Goal: Task Accomplishment & Management: Manage account settings

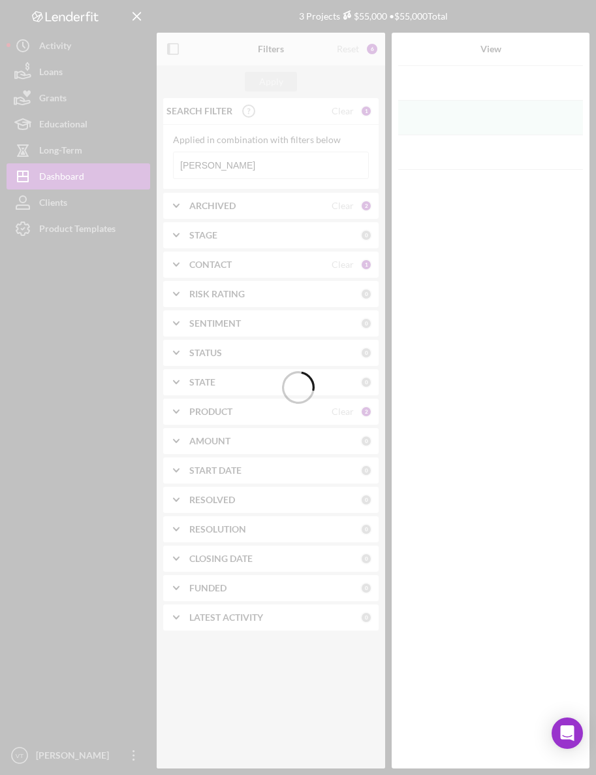
click at [218, 167] on div at bounding box center [298, 387] width 596 height 775
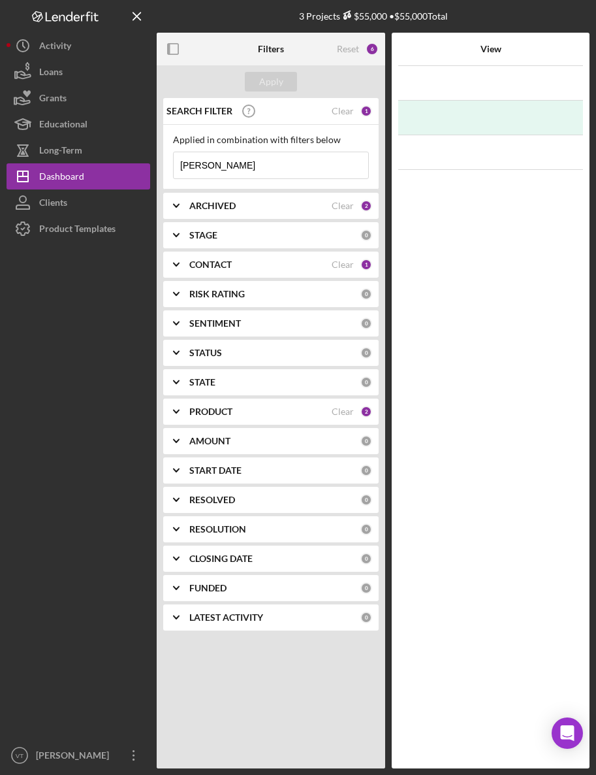
drag, startPoint x: 218, startPoint y: 167, endPoint x: 172, endPoint y: 166, distance: 45.1
click at [172, 166] on div "Applied in combination with filters below [PERSON_NAME] Icon/Menu Close" at bounding box center [271, 157] width 216 height 65
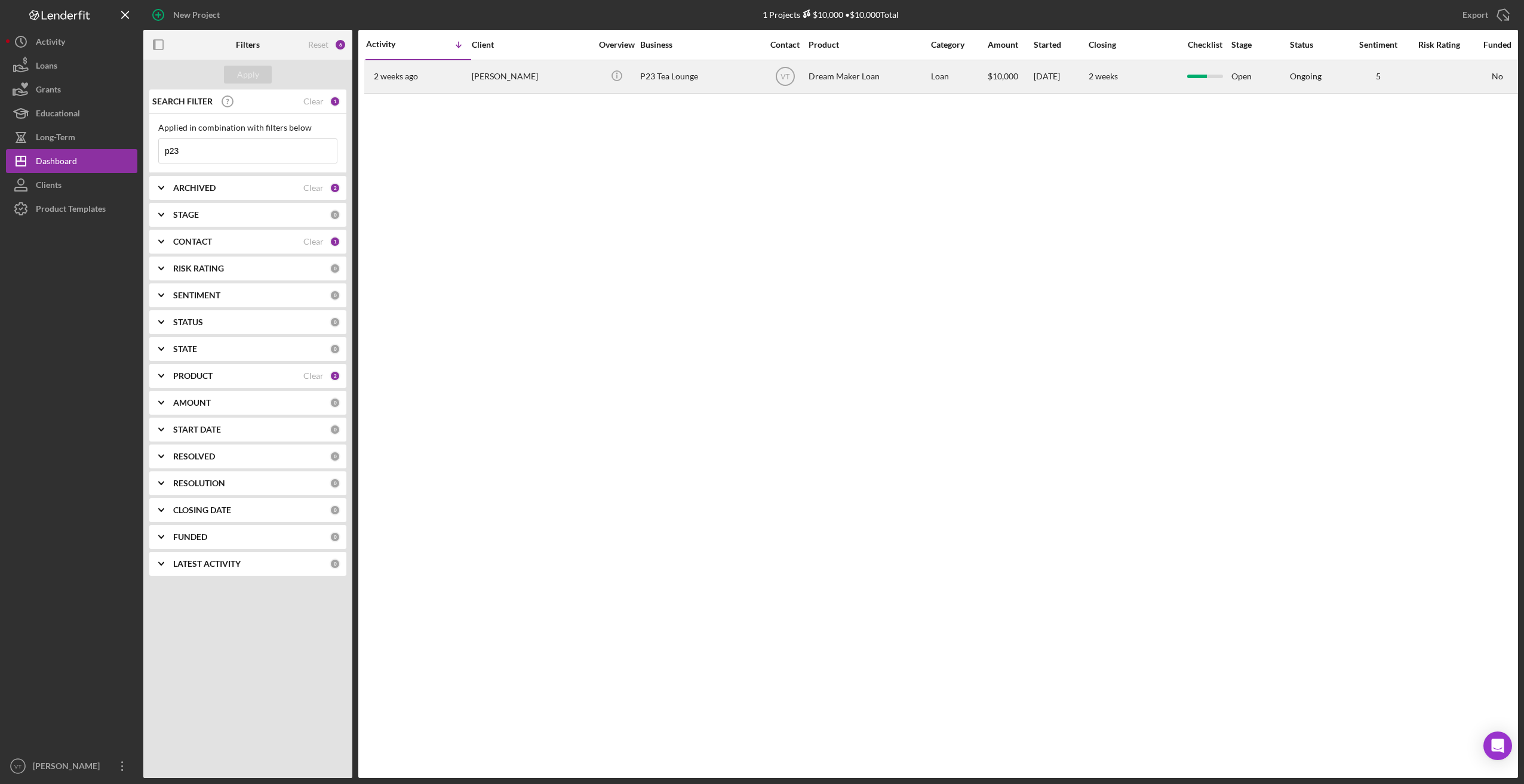
type input "p23"
click at [545, 82] on div "2 weeks" at bounding box center [1134, 77] width 90 height 32
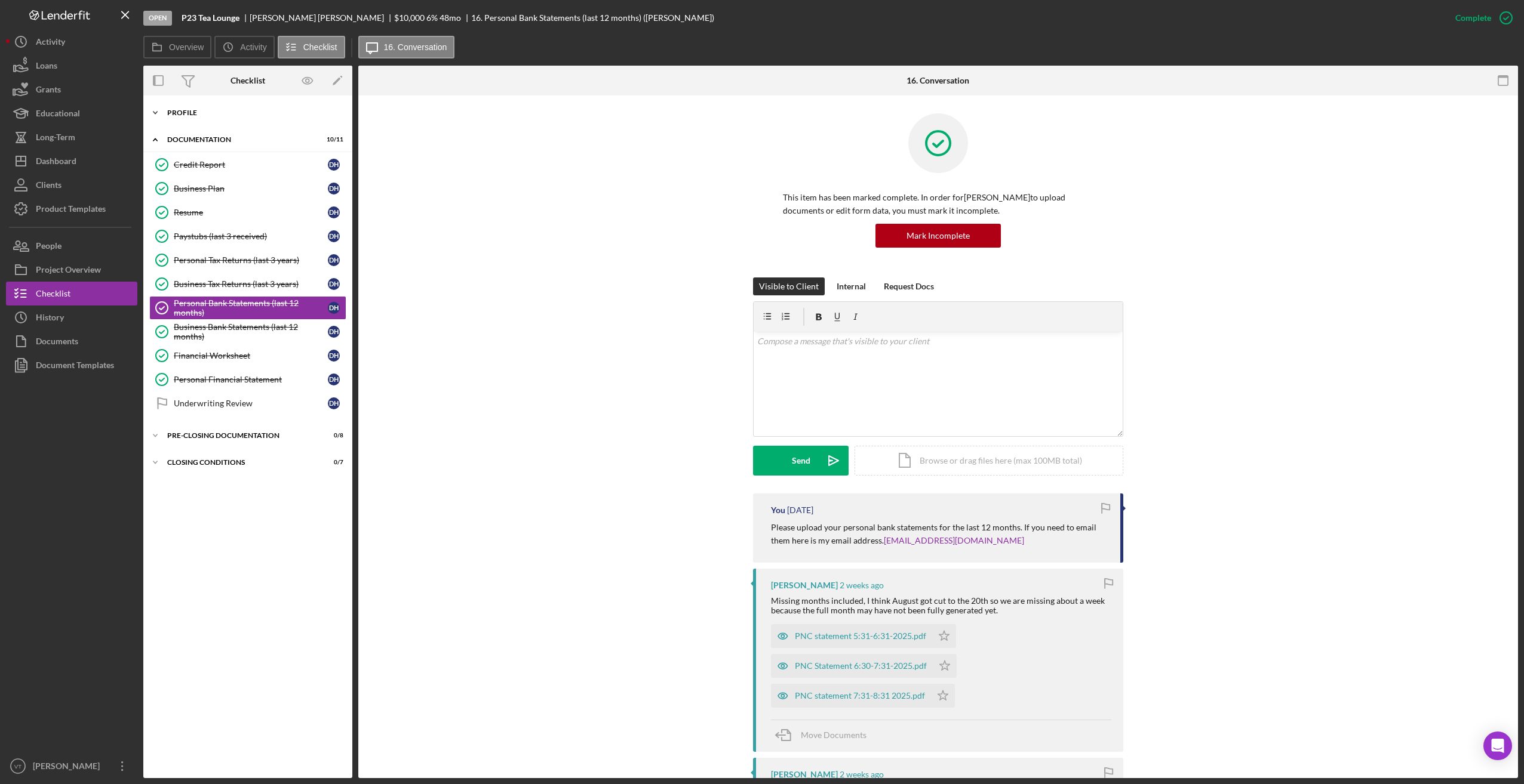
click at [166, 112] on icon "Icon/Expander" at bounding box center [155, 112] width 24 height 24
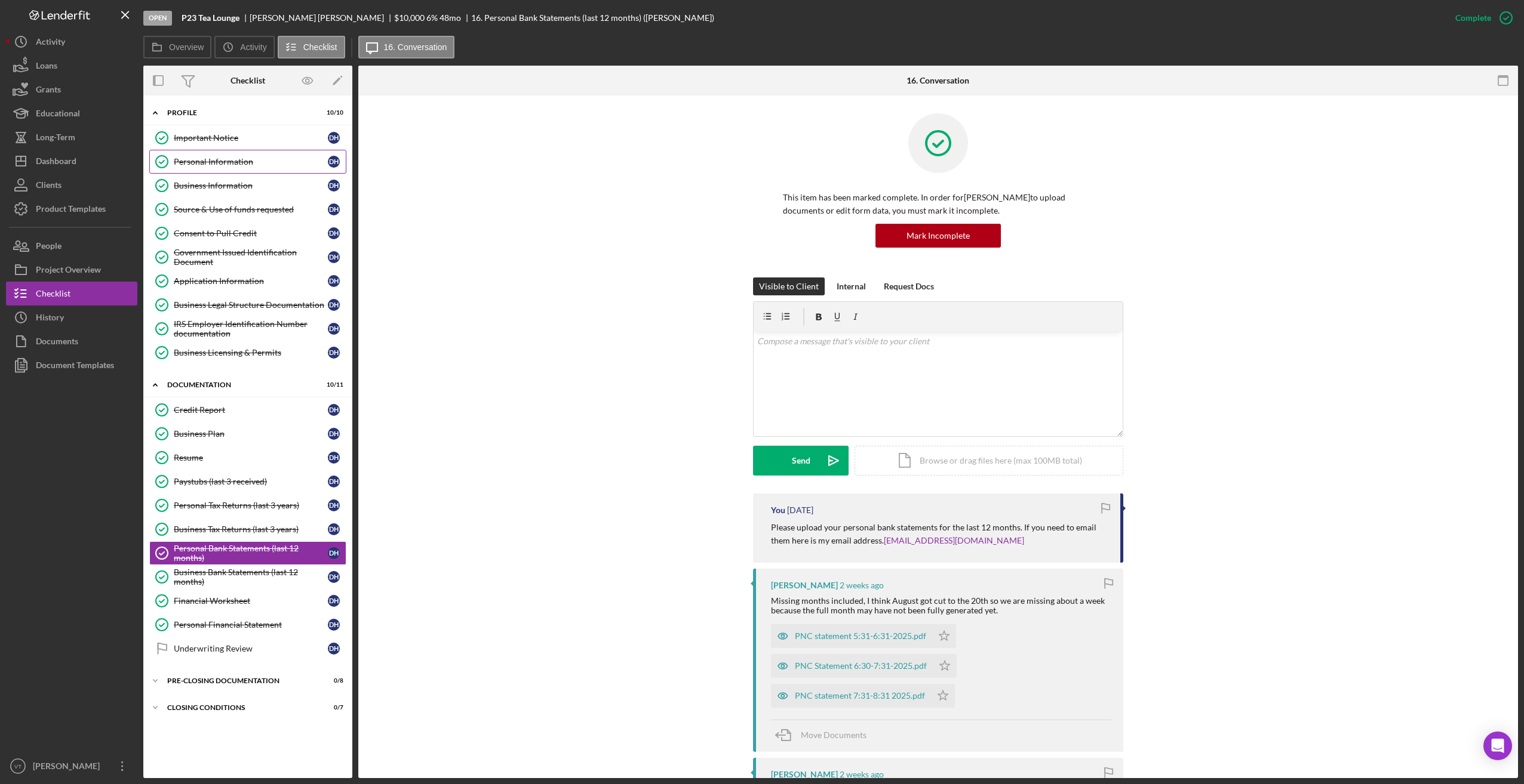
click at [217, 158] on div "Personal Information" at bounding box center [250, 162] width 155 height 9
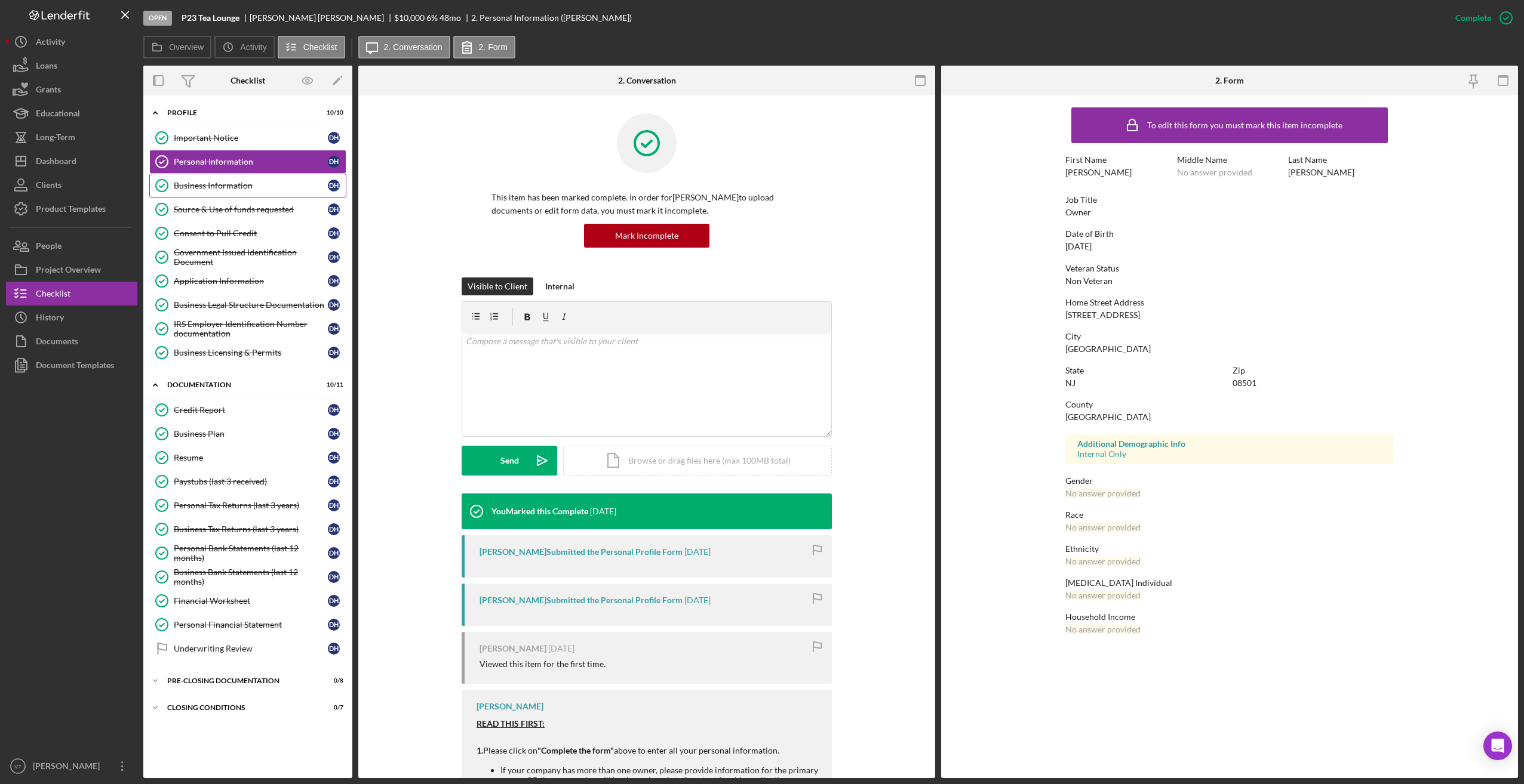
click at [185, 185] on div "Business Information" at bounding box center [250, 185] width 155 height 9
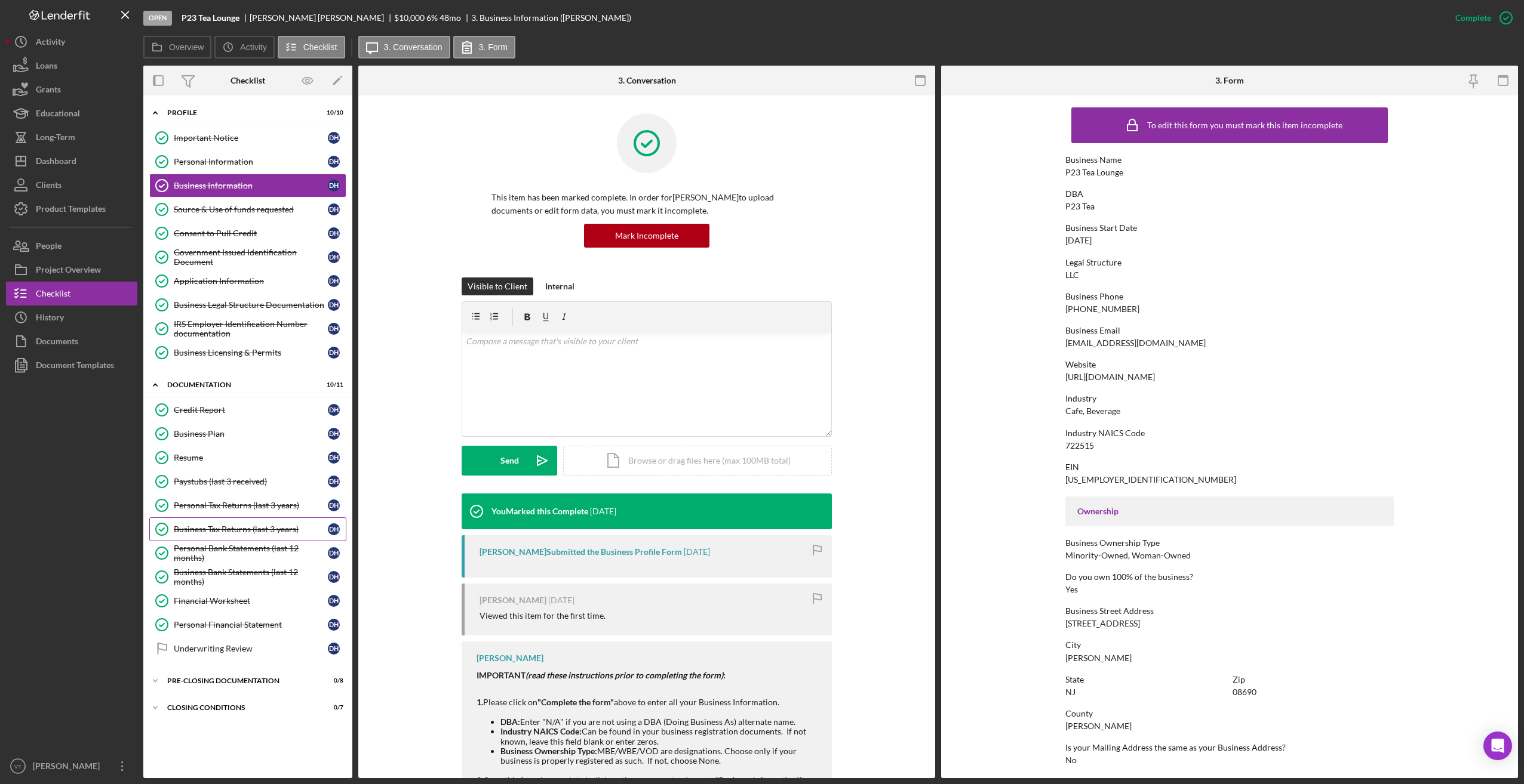
click at [219, 530] on div "Business Tax Returns (last 3 years)" at bounding box center [250, 529] width 155 height 9
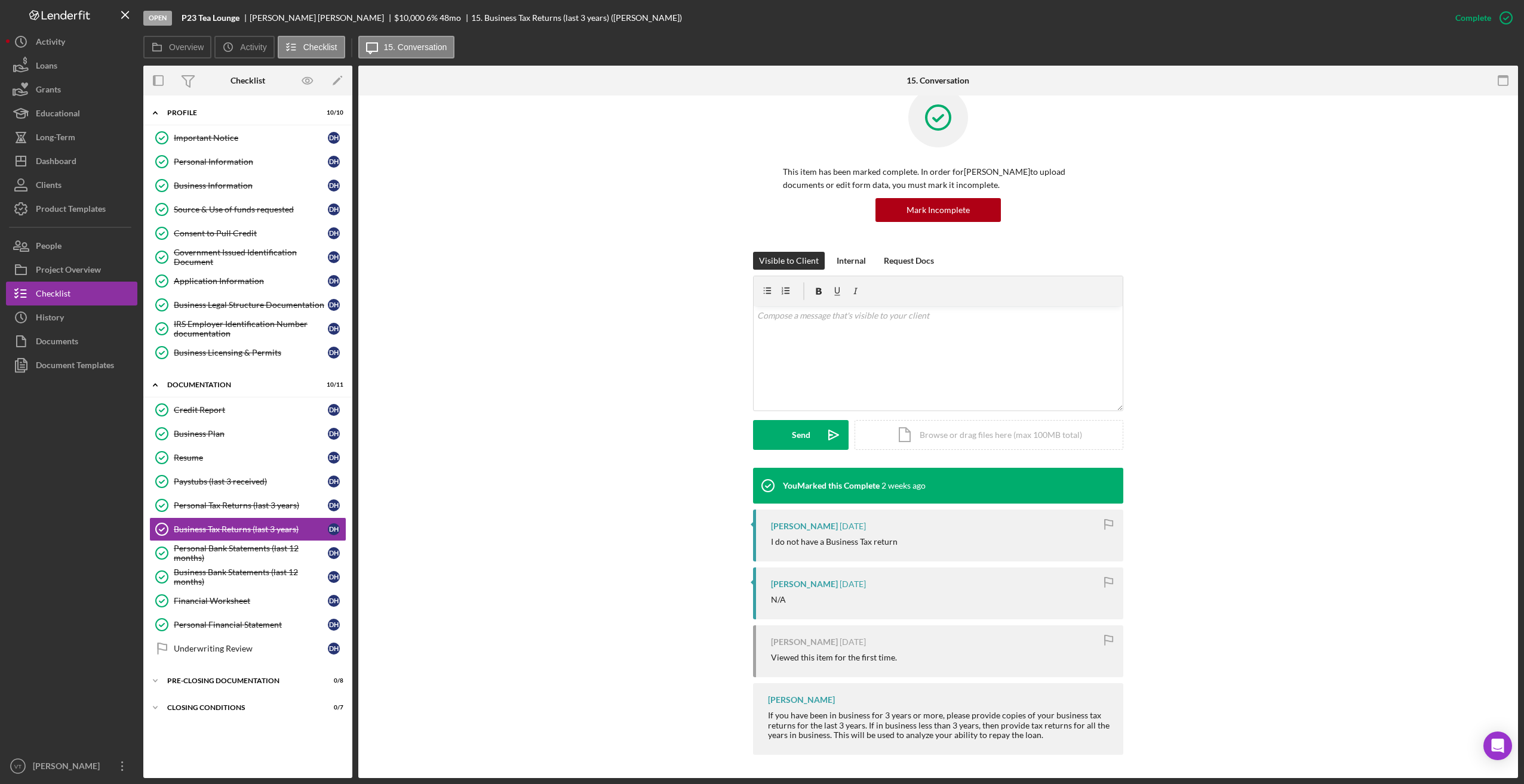
scroll to position [26, 0]
click at [223, 510] on div "Personal Tax Returns (last 3 years)" at bounding box center [250, 505] width 155 height 9
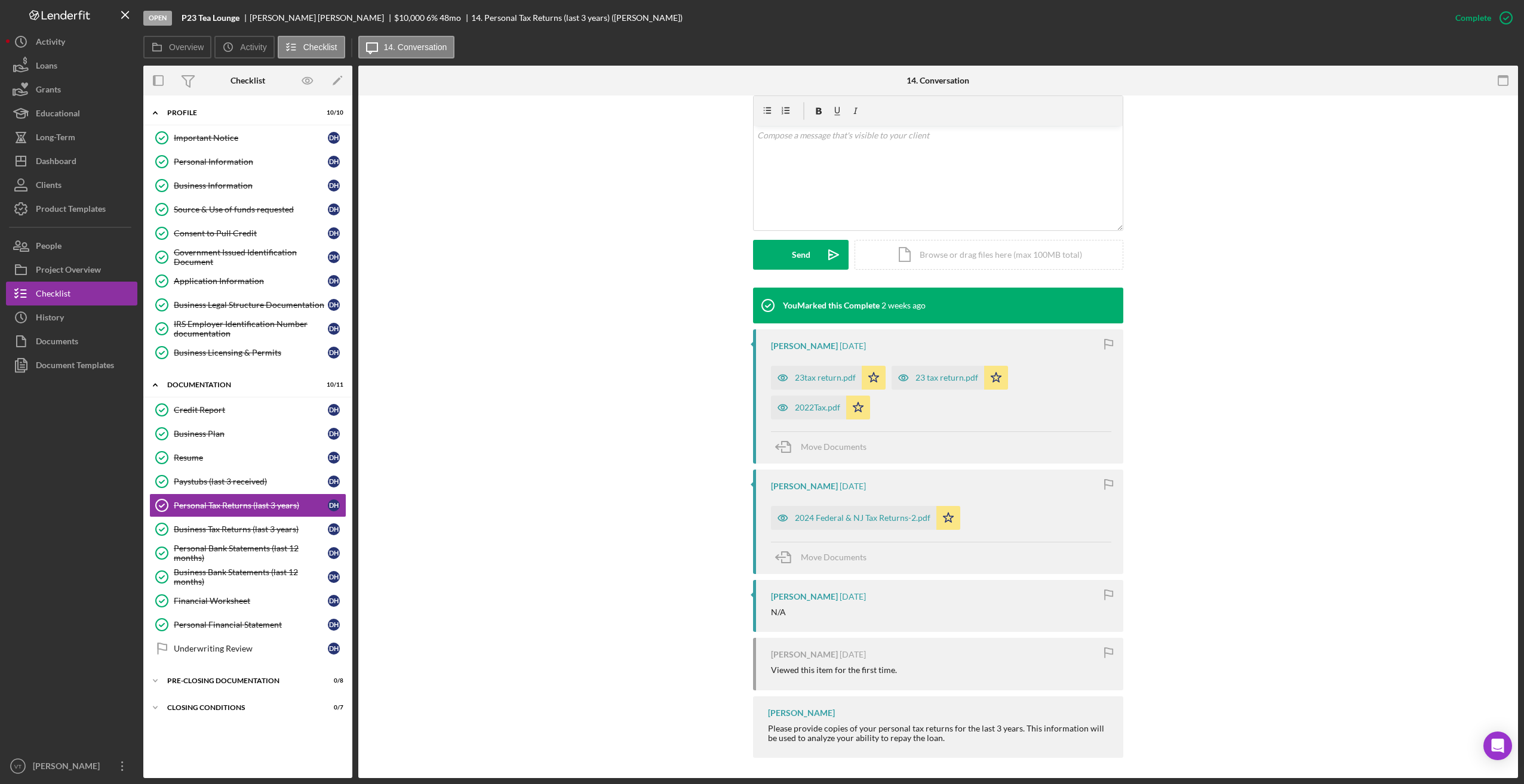
scroll to position [209, 0]
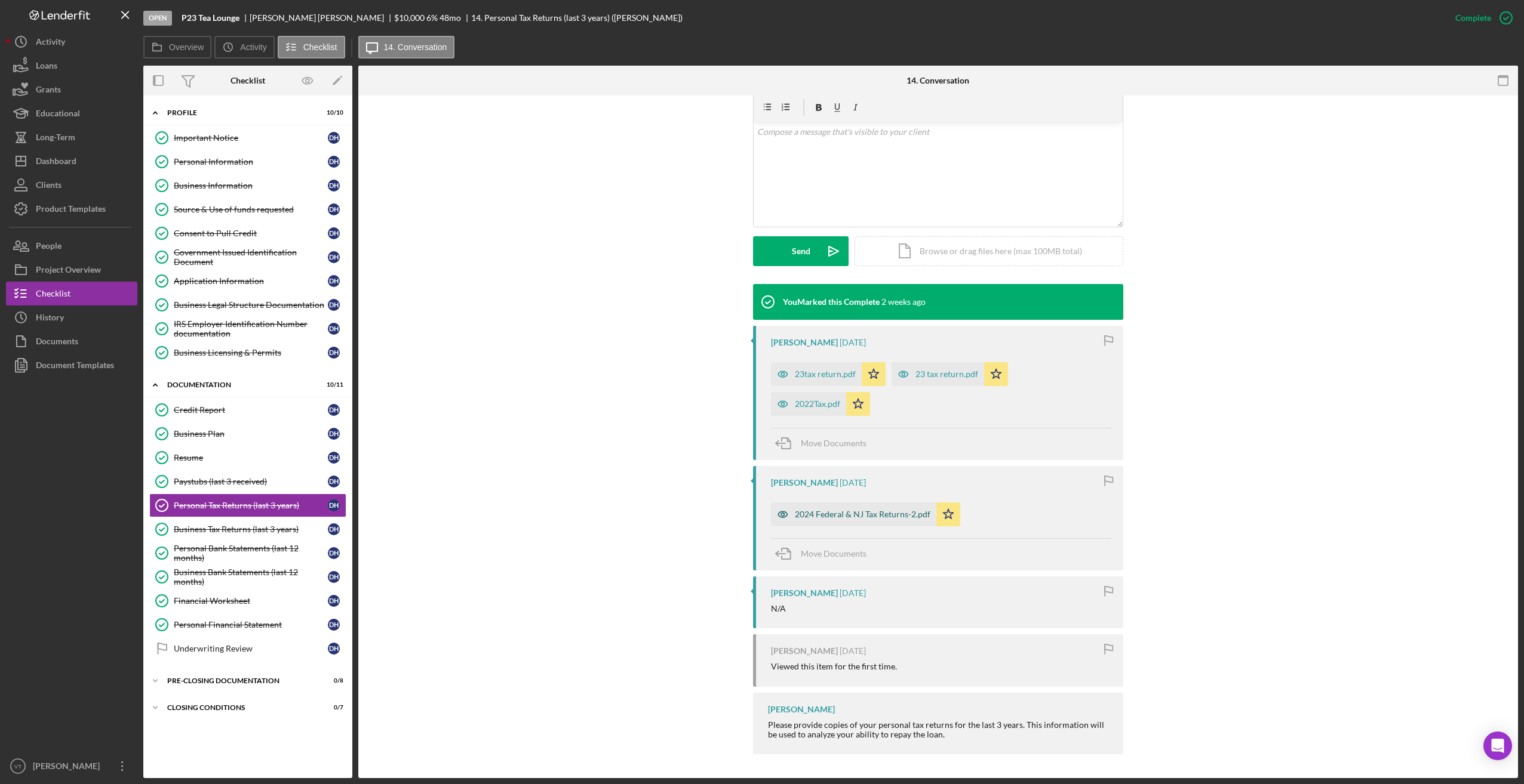
click at [545, 513] on div "2024 Federal & NJ Tax Returns-2.pdf" at bounding box center [863, 514] width 135 height 9
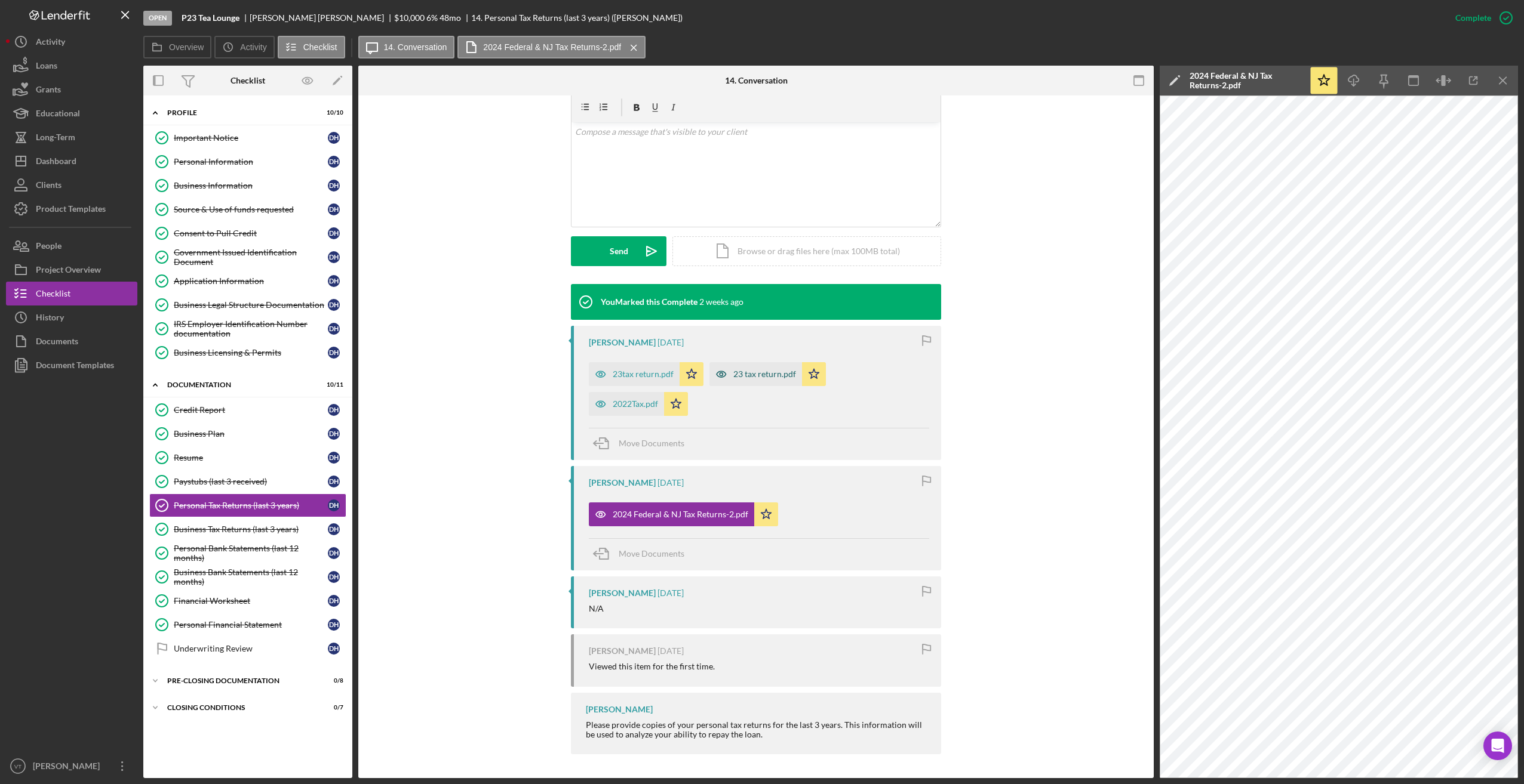
click at [545, 373] on div "23 tax return.pdf" at bounding box center [764, 374] width 63 height 9
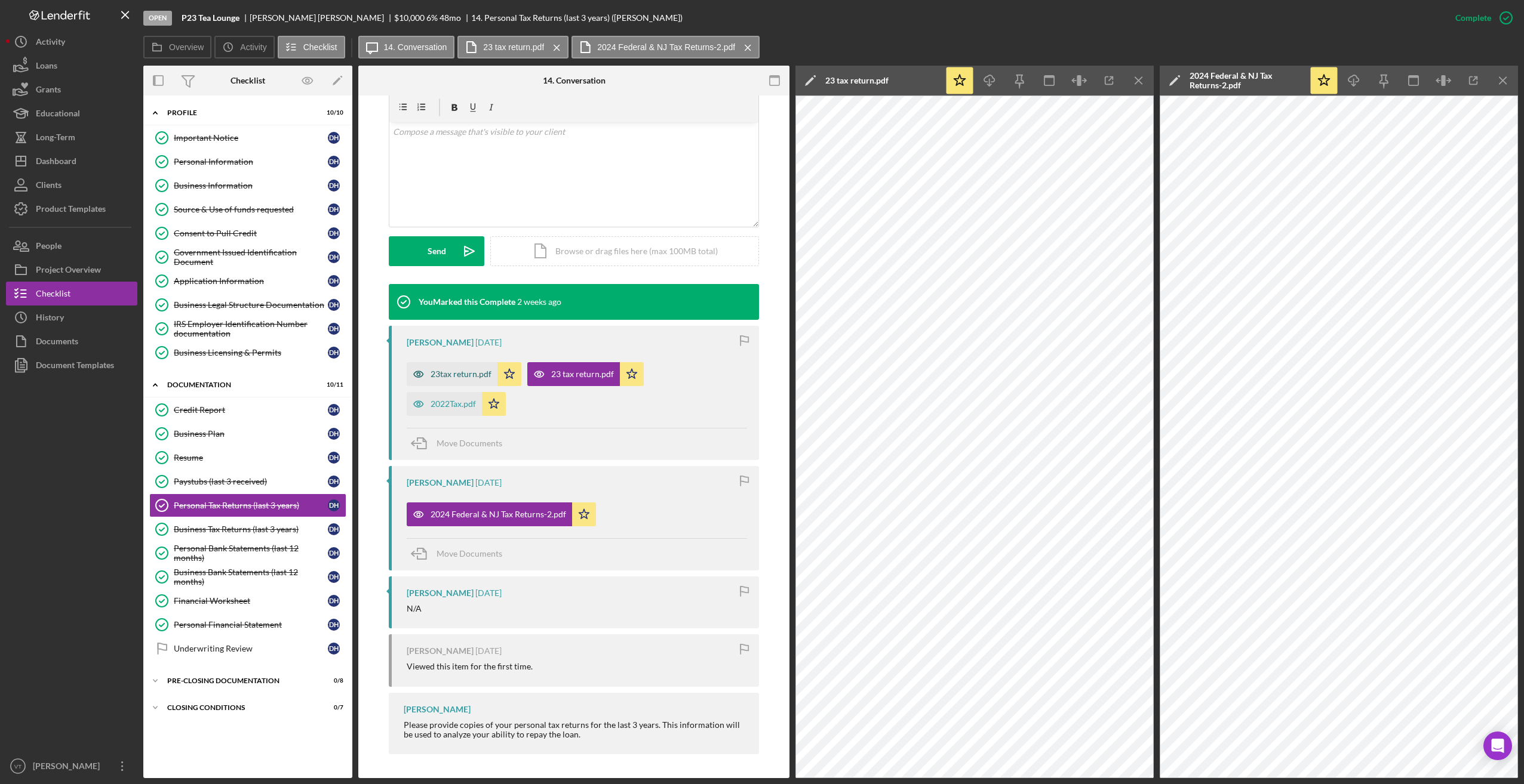
click at [462, 374] on div "23tax return.pdf" at bounding box center [461, 374] width 61 height 9
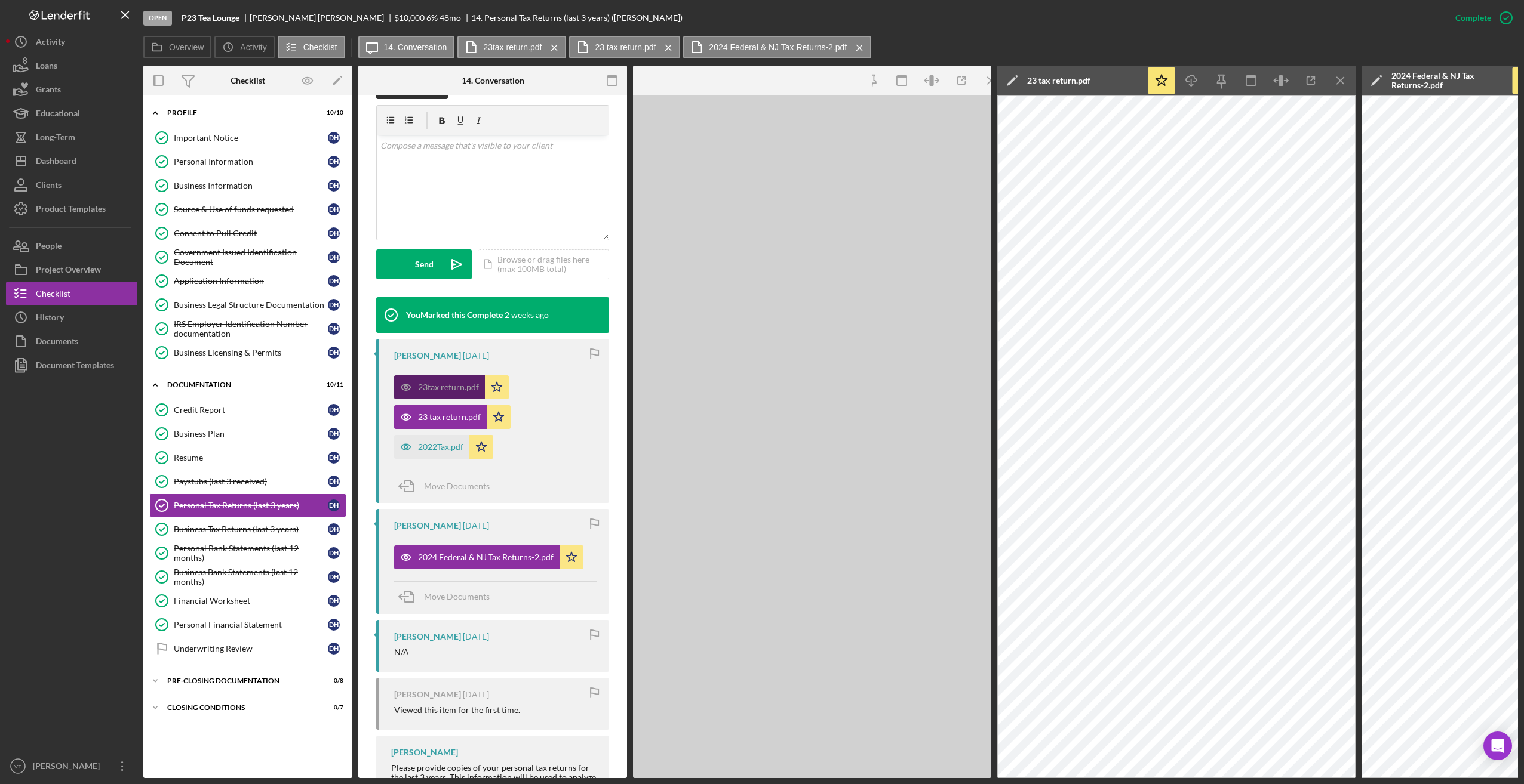
scroll to position [223, 0]
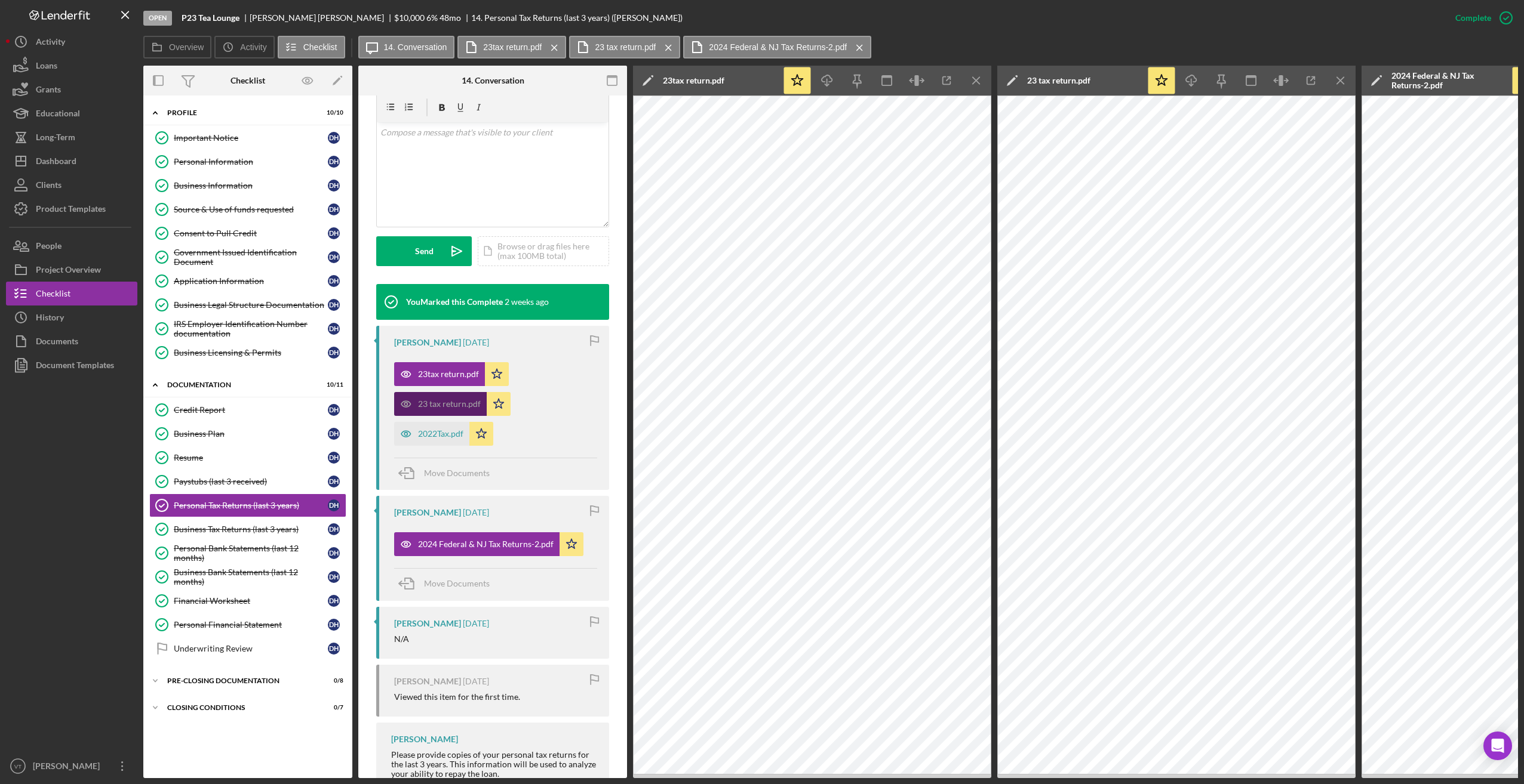
click at [441, 402] on div "23 tax return.pdf" at bounding box center [449, 404] width 63 height 9
click at [443, 435] on div "2022Tax.pdf" at bounding box center [441, 434] width 46 height 9
click at [240, 527] on div "Business Tax Returns (last 3 years)" at bounding box center [250, 529] width 155 height 9
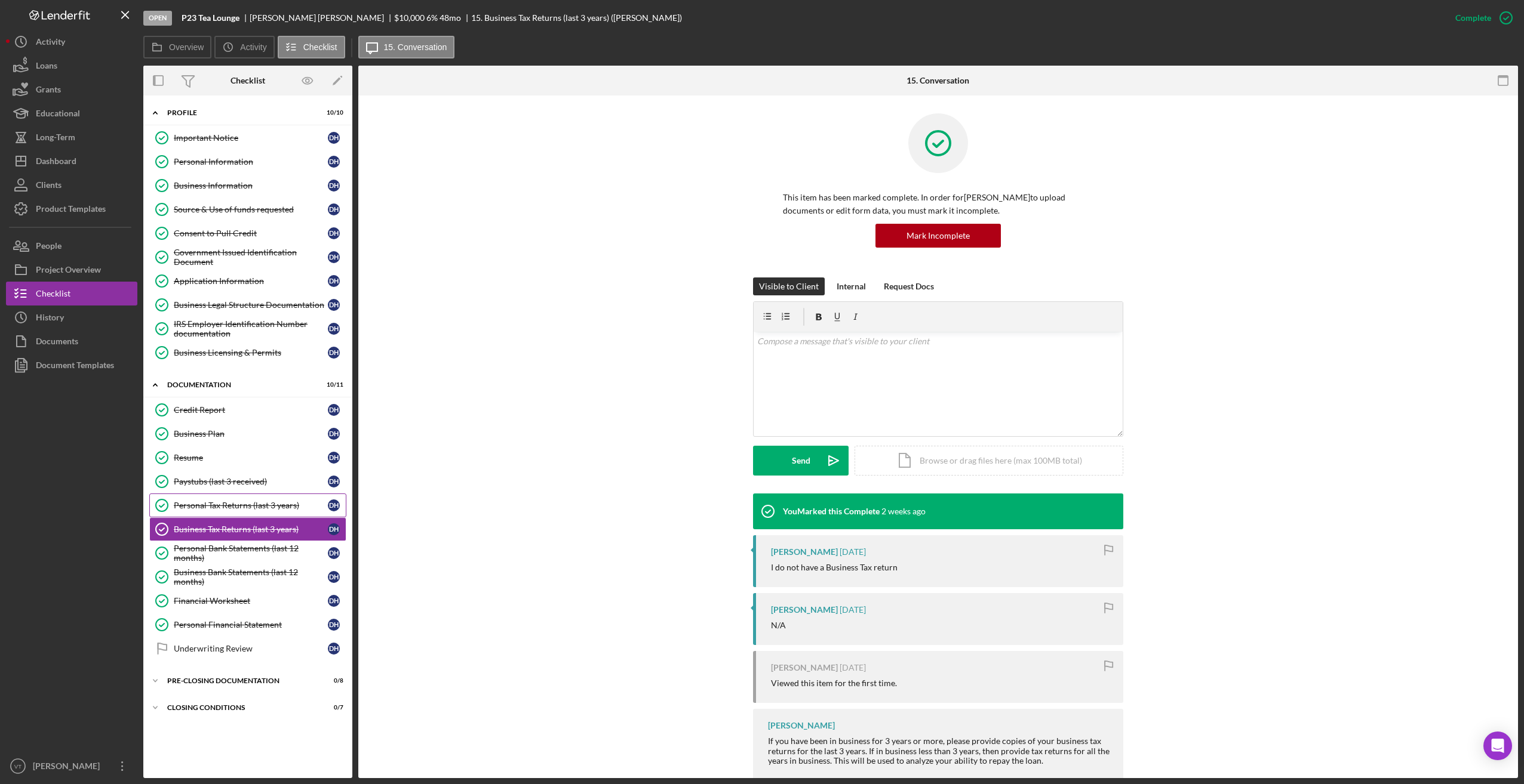
click at [229, 497] on link "Personal Tax Returns (last 3 years) Personal Tax Returns (last 3 years) D H" at bounding box center [248, 505] width 197 height 24
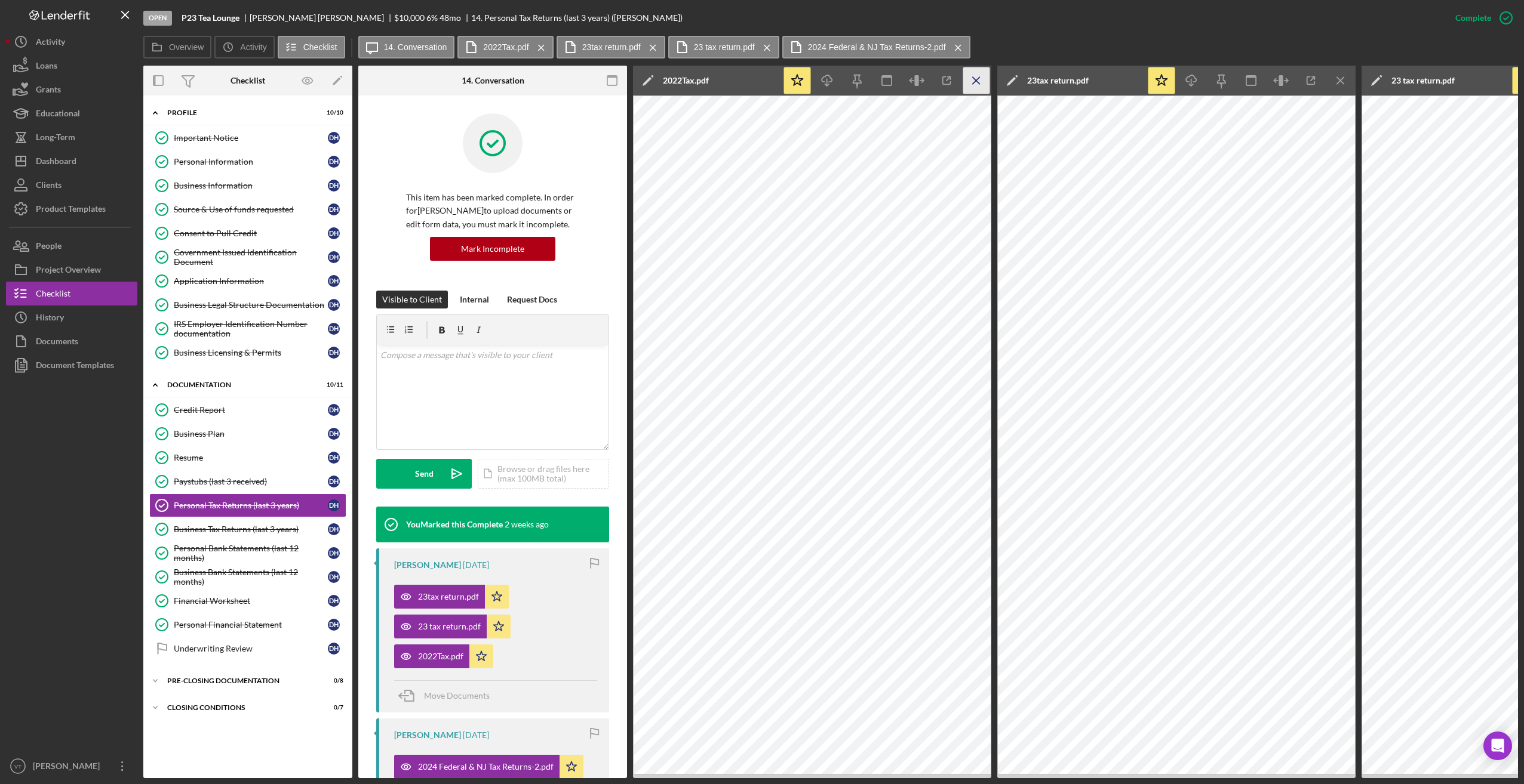
click at [545, 79] on icon "Icon/Menu Close" at bounding box center [976, 80] width 27 height 26
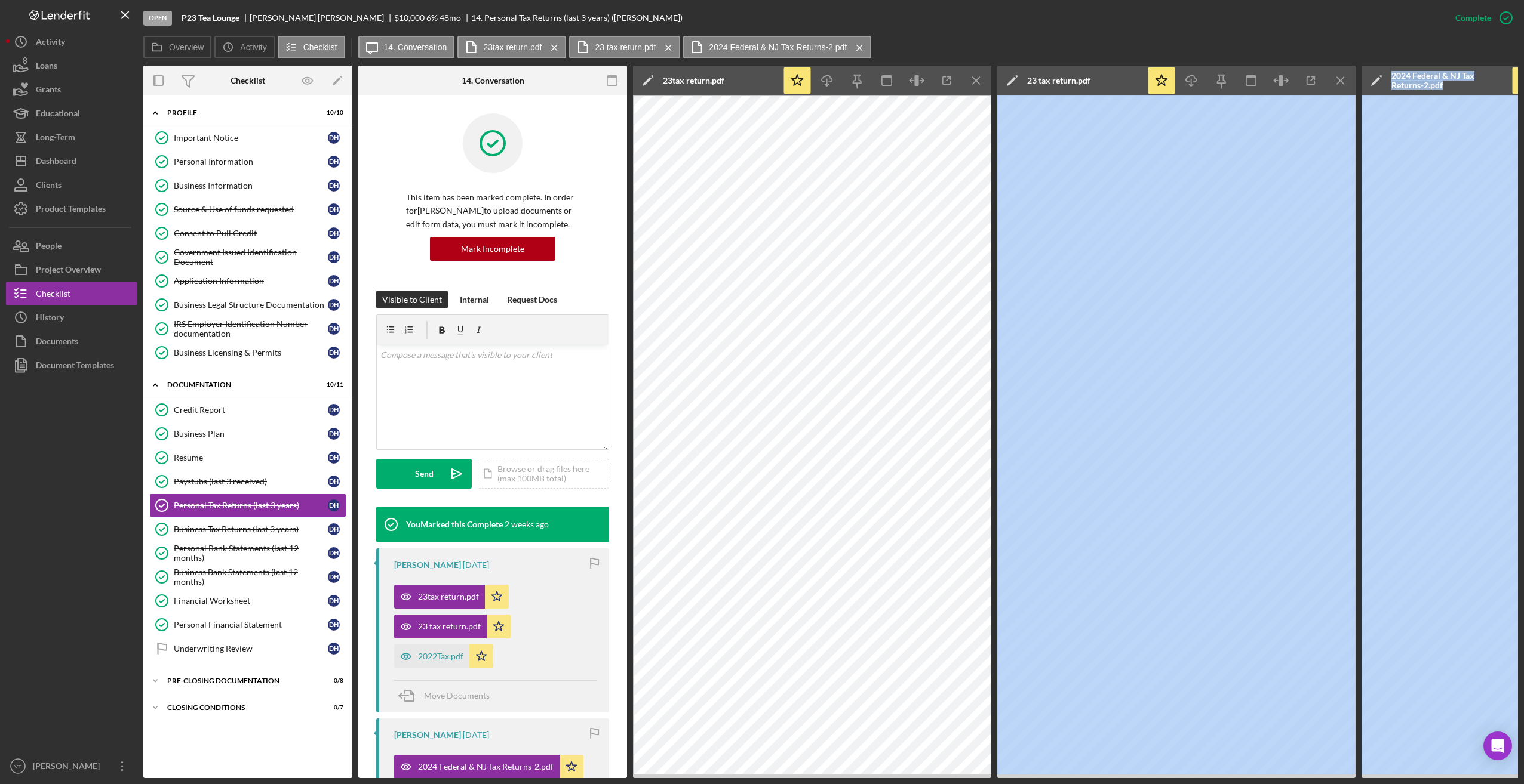
drag, startPoint x: 1305, startPoint y: 779, endPoint x: 1360, endPoint y: 775, distance: 55.1
click at [19, 675] on div "Open P23 Tea Lounge [PERSON_NAME] $10,000 $10,000 6 % 48 mo 14. Personal Tax Re…" at bounding box center [762, 392] width 1524 height 784
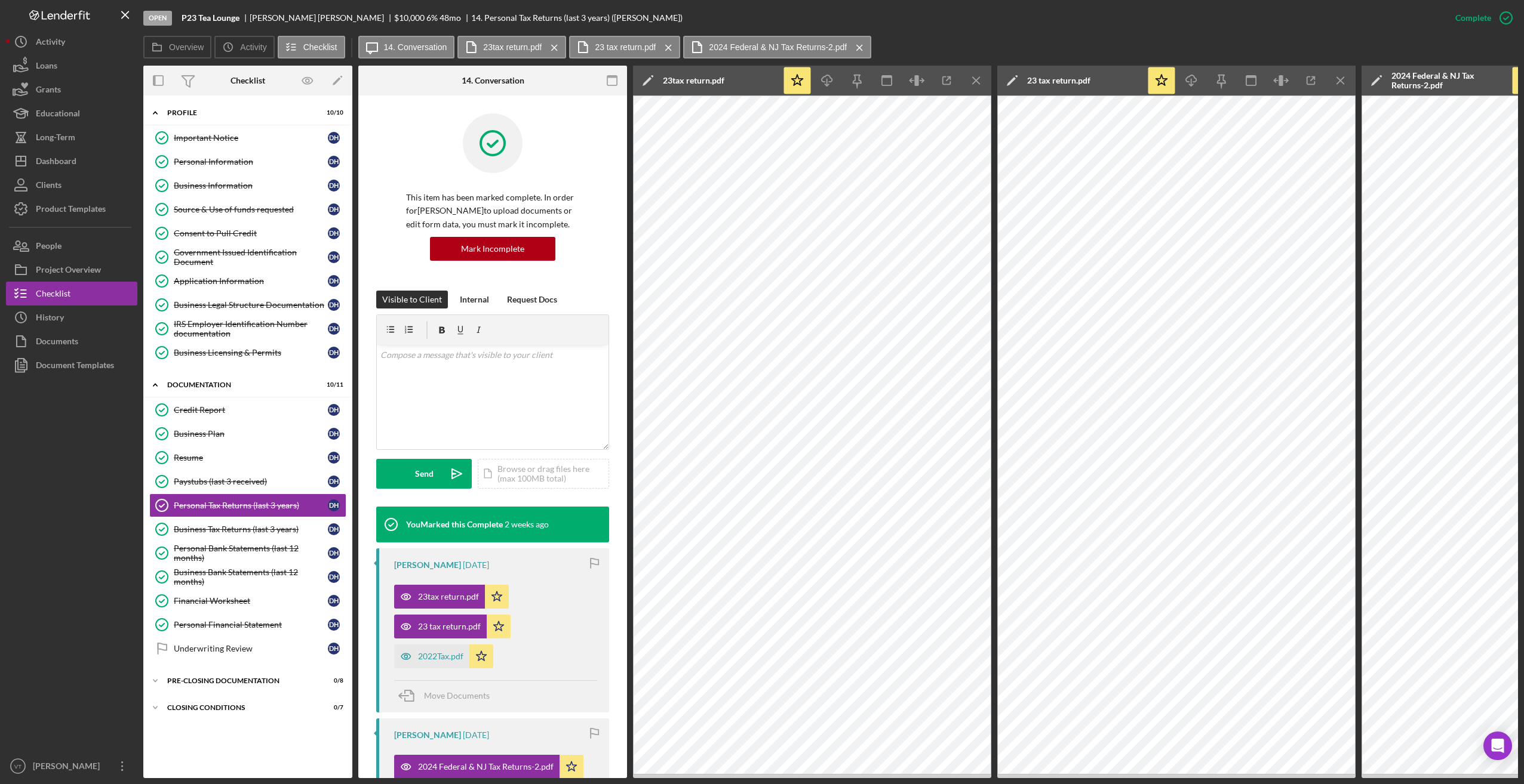
click at [545, 40] on div "Overview Icon/History Activity Checklist Icon/Message 14. Conversation 23tax re…" at bounding box center [831, 48] width 1375 height 24
click at [545, 80] on icon "Icon/Menu Close" at bounding box center [976, 80] width 27 height 26
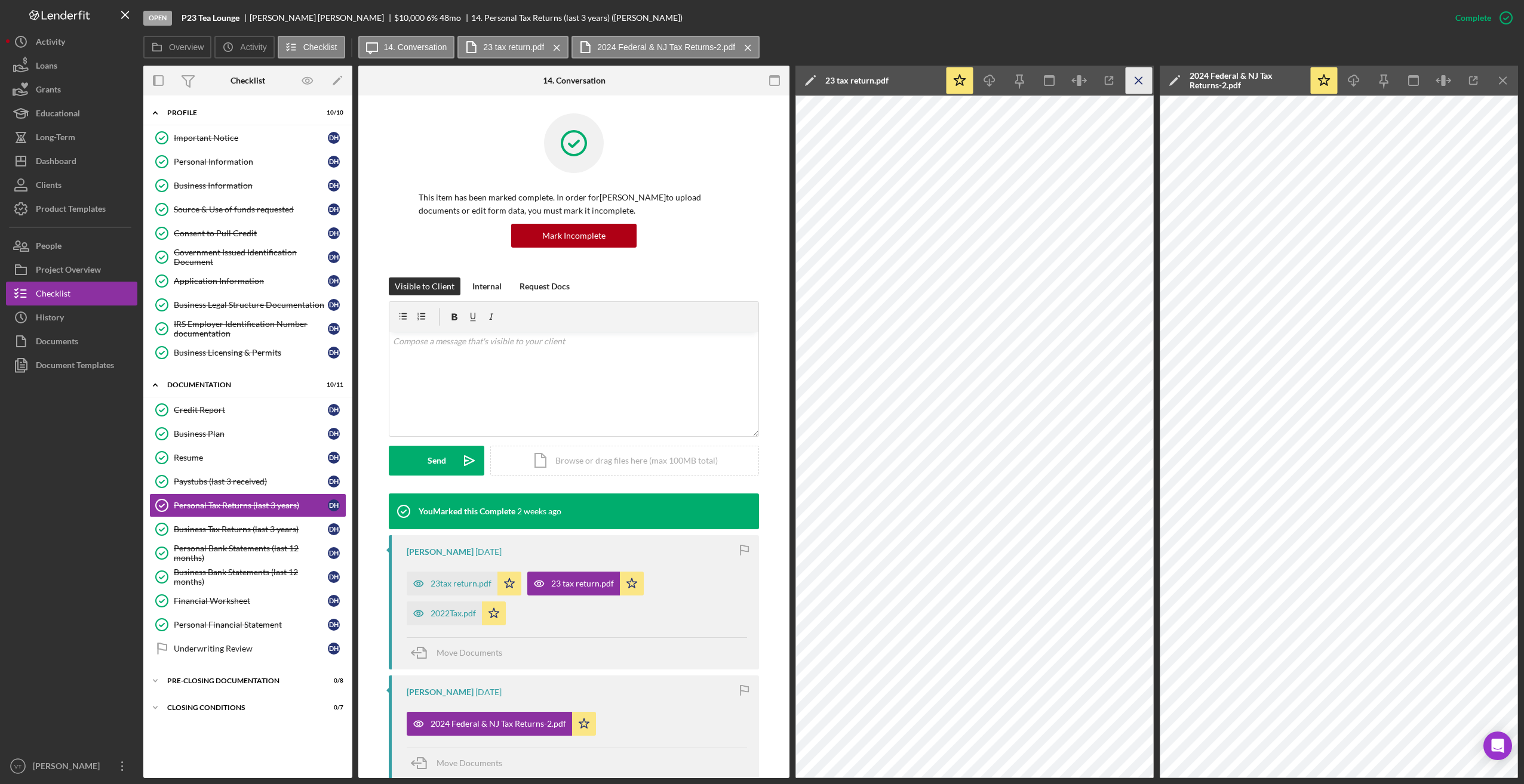
click at [545, 81] on icon "Icon/Menu Close" at bounding box center [1138, 80] width 27 height 26
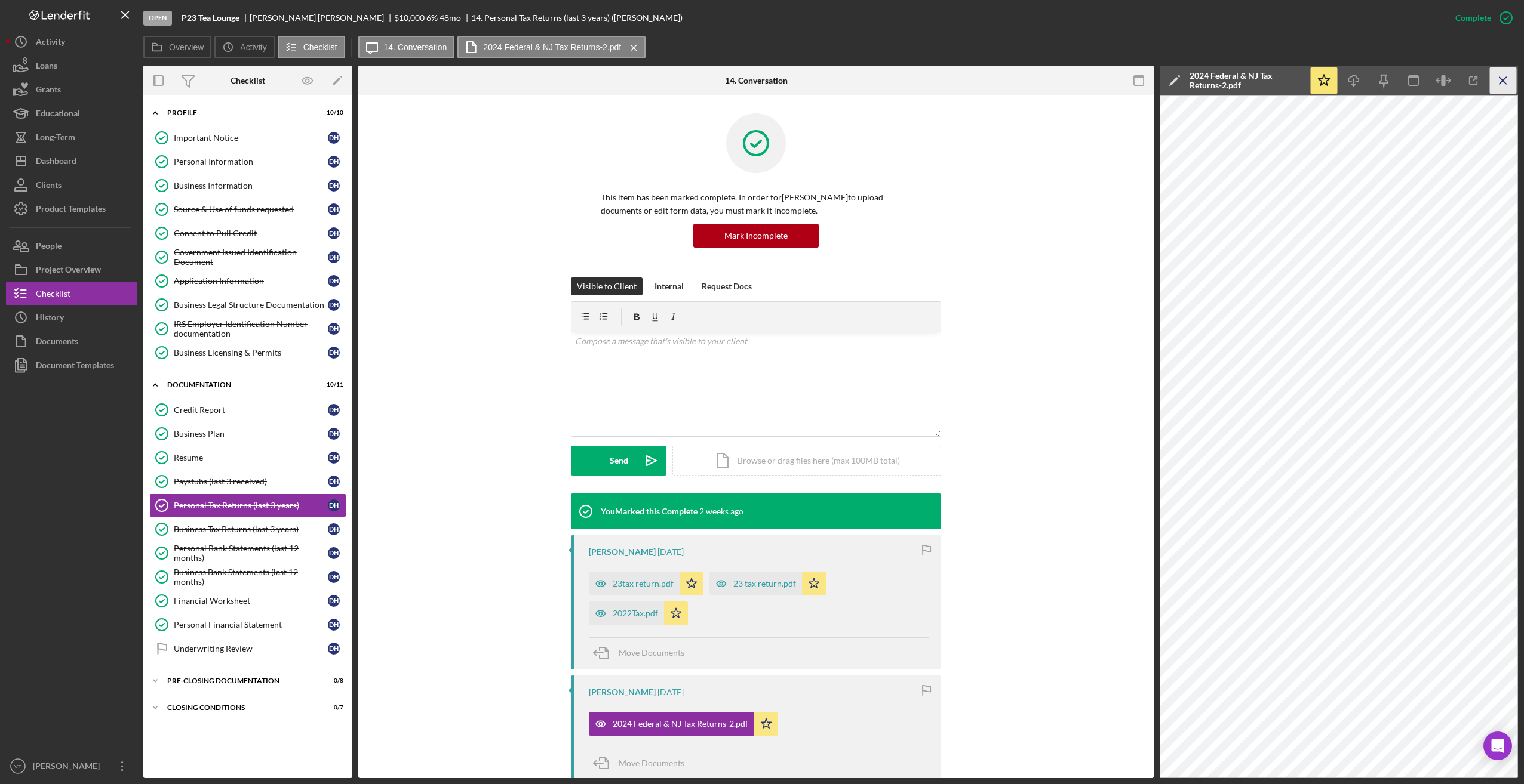
click at [545, 74] on icon "Icon/Menu Close" at bounding box center [1503, 80] width 27 height 26
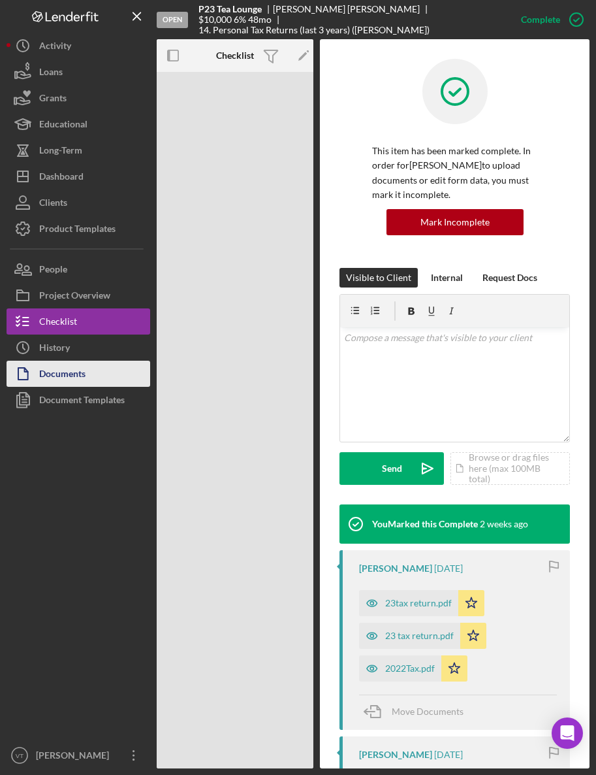
click at [92, 370] on button "Documents" at bounding box center [79, 374] width 144 height 26
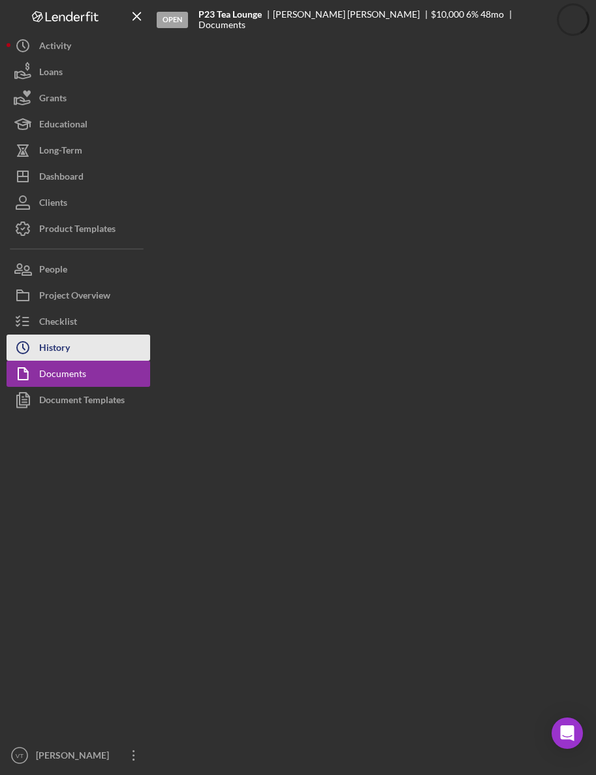
click at [73, 348] on button "Icon/History History" at bounding box center [79, 347] width 144 height 26
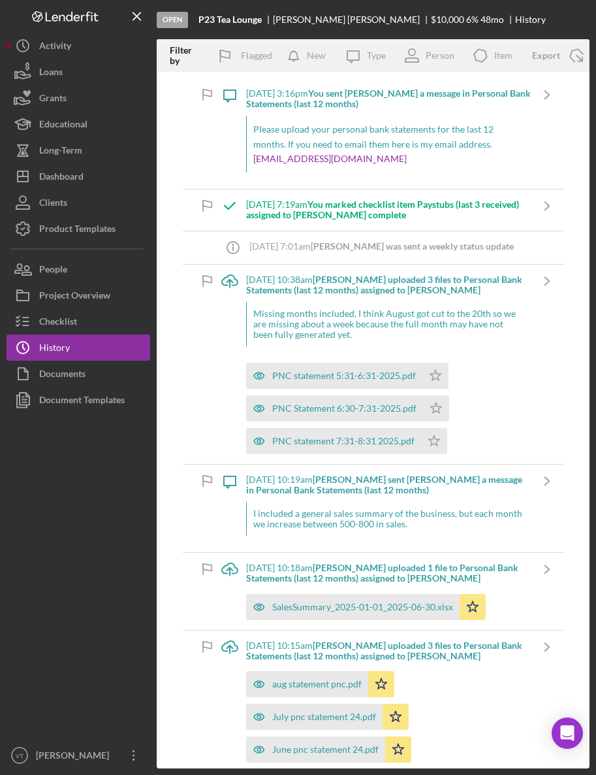
click at [63, 483] on div at bounding box center [79, 577] width 144 height 329
